Goal: Navigation & Orientation: Find specific page/section

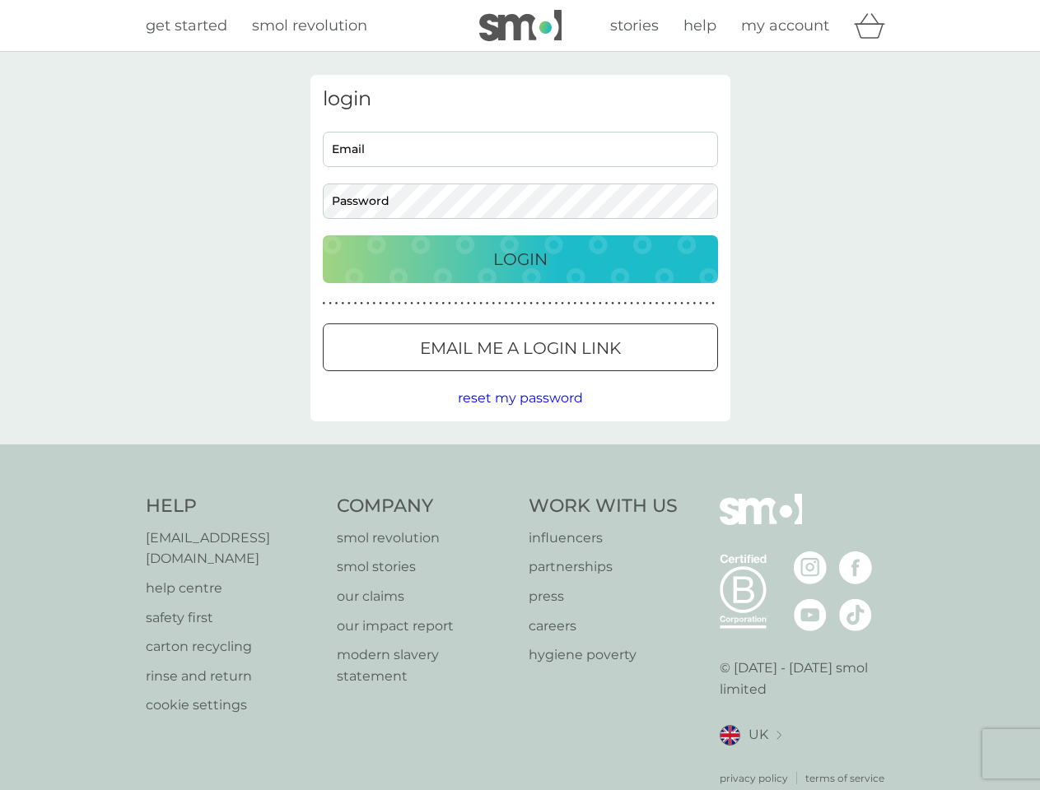
click at [874, 26] on icon "basket" at bounding box center [869, 26] width 31 height 26
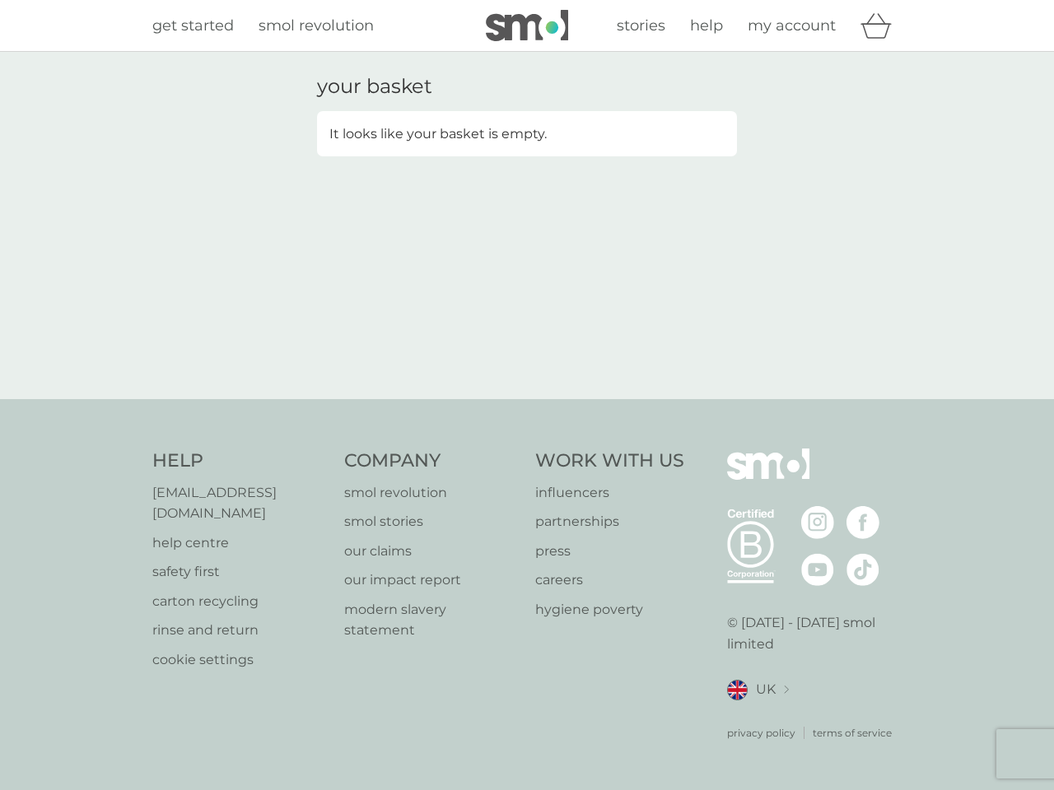
click at [520, 347] on div "your basket It looks like your basket is empty." at bounding box center [527, 225] width 445 height 301
click at [520, 399] on div "your basket It looks like your basket is empty." at bounding box center [527, 225] width 1054 height 347
click at [750, 715] on div "privacy policy terms of service" at bounding box center [814, 721] width 175 height 40
